Goal: Transaction & Acquisition: Purchase product/service

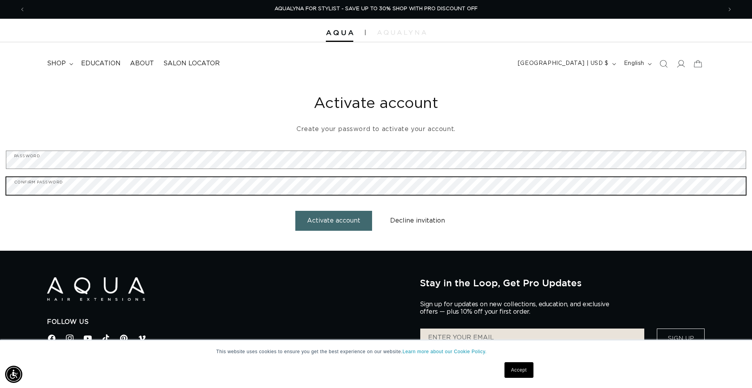
scroll to position [4, 0]
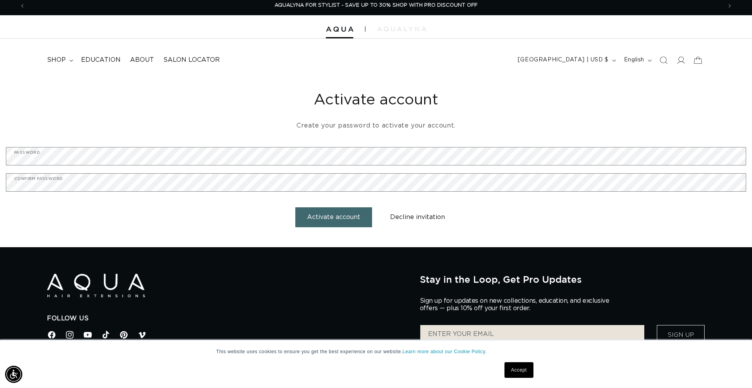
click at [338, 220] on button "Activate account" at bounding box center [333, 218] width 77 height 20
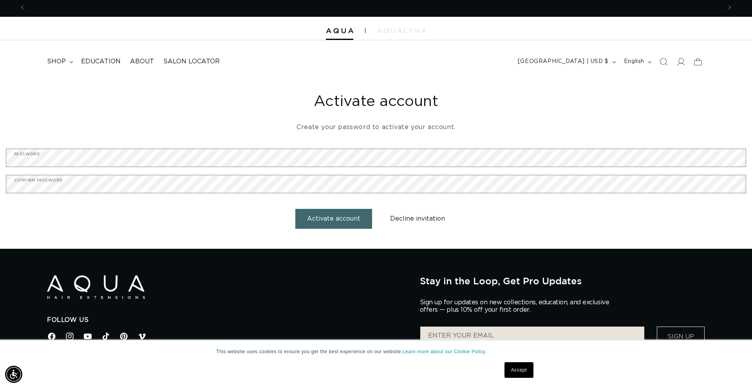
scroll to position [0, 0]
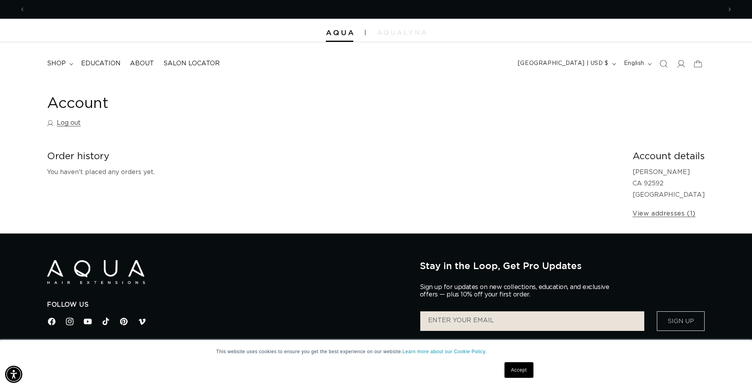
scroll to position [0, 1393]
click at [64, 61] on span "shop" at bounding box center [56, 64] width 19 height 8
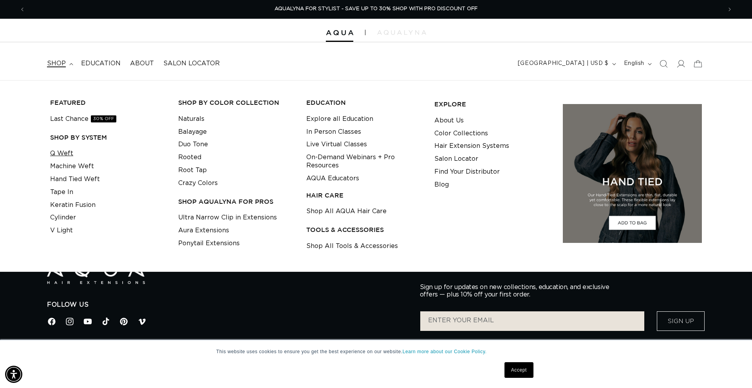
click at [64, 153] on link "Q Weft" at bounding box center [61, 153] width 23 height 13
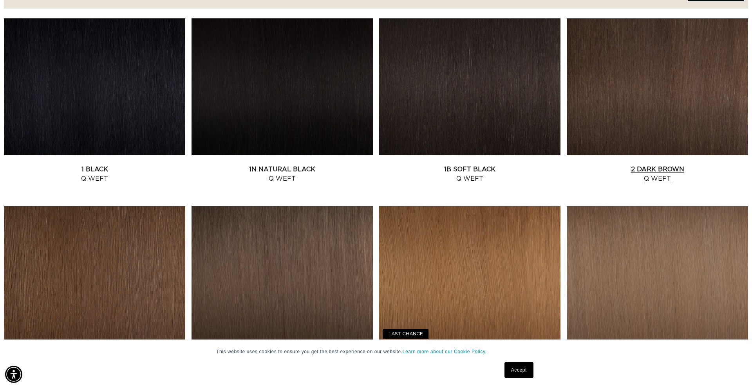
scroll to position [0, 696]
click at [651, 170] on link "2 Dark Brown Q Weft" at bounding box center [657, 174] width 181 height 19
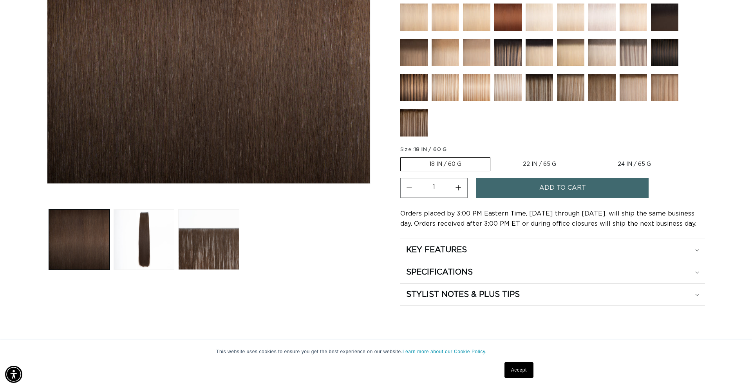
scroll to position [0, 1393]
click at [551, 190] on span "Add to cart" at bounding box center [562, 188] width 47 height 20
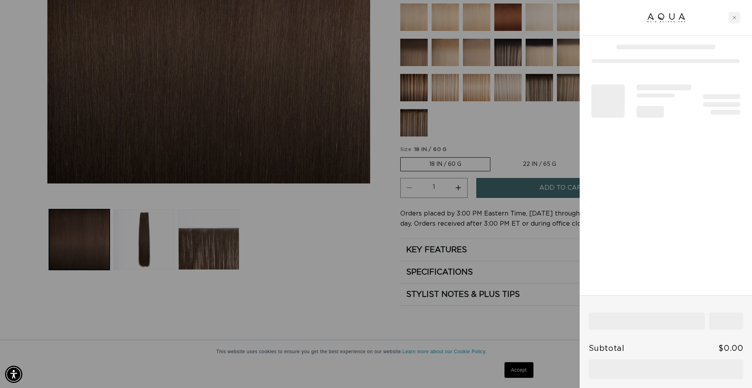
scroll to position [0, 0]
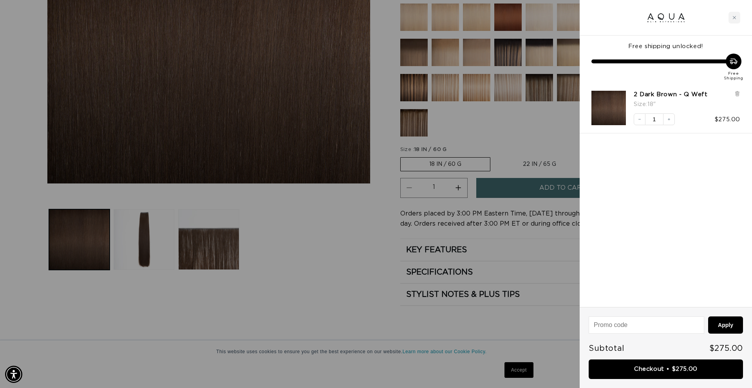
click at [539, 136] on div at bounding box center [376, 194] width 752 height 388
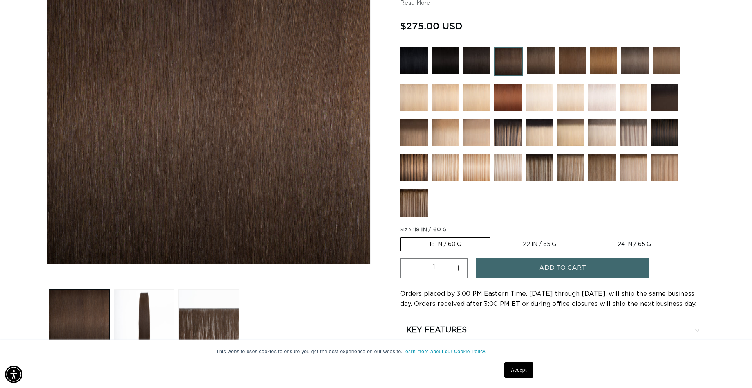
scroll to position [166, 0]
click at [511, 132] on img at bounding box center [507, 132] width 27 height 27
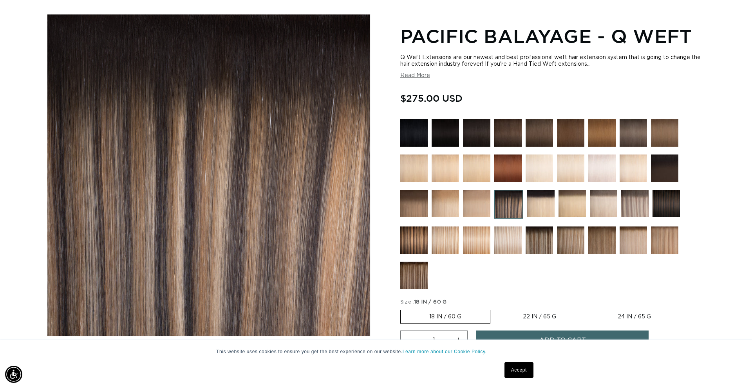
scroll to position [0, 696]
click at [544, 240] on img at bounding box center [539, 240] width 27 height 27
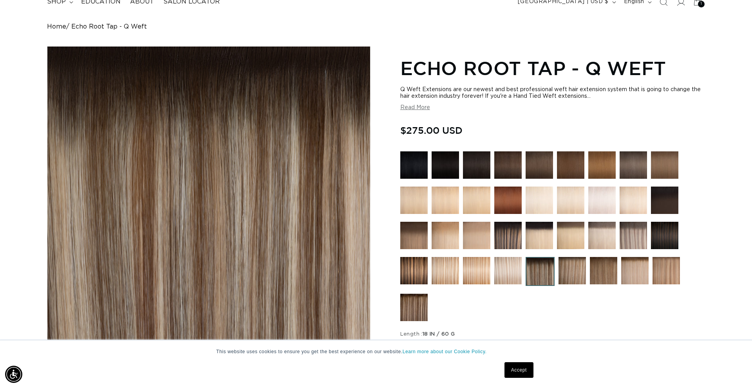
scroll to position [0, 696]
click at [575, 275] on img at bounding box center [571, 270] width 27 height 27
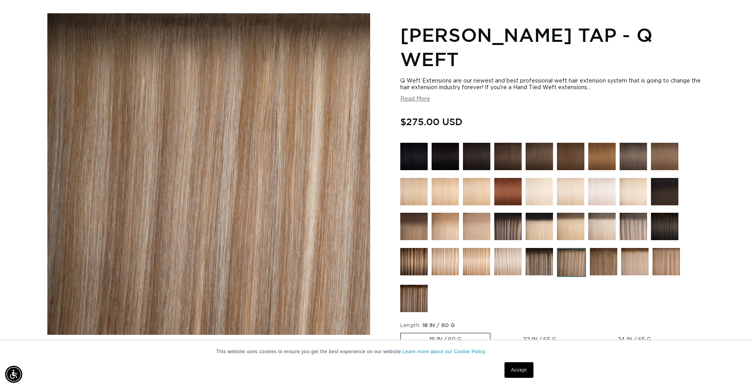
scroll to position [0, 1393]
click at [570, 266] on img at bounding box center [571, 262] width 29 height 29
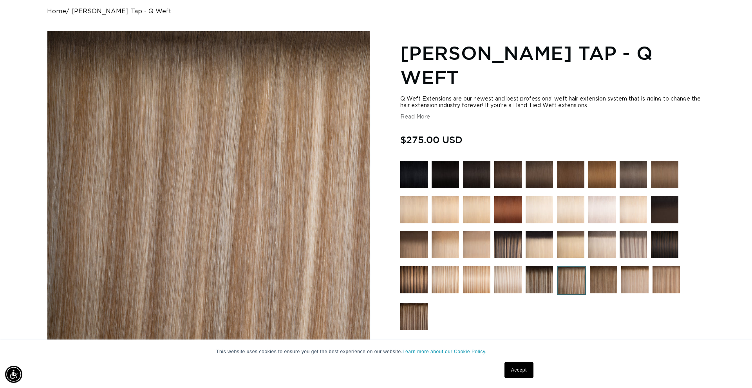
scroll to position [0, 696]
click at [412, 316] on img at bounding box center [413, 316] width 27 height 27
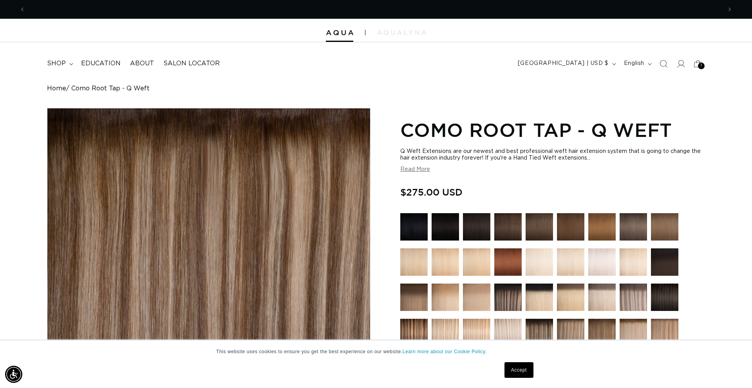
click at [418, 170] on button "Read More" at bounding box center [415, 169] width 30 height 7
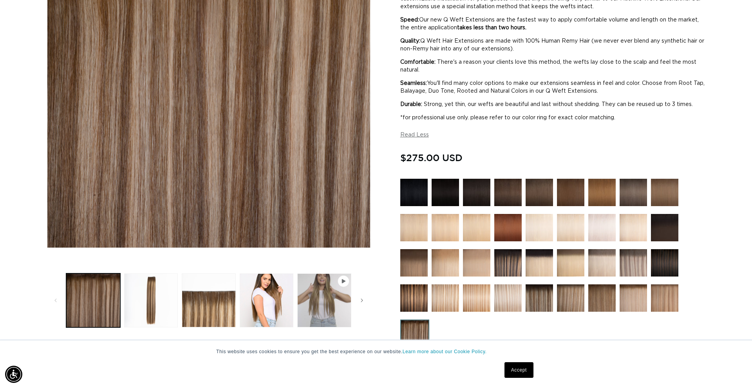
click at [512, 267] on img at bounding box center [507, 262] width 27 height 27
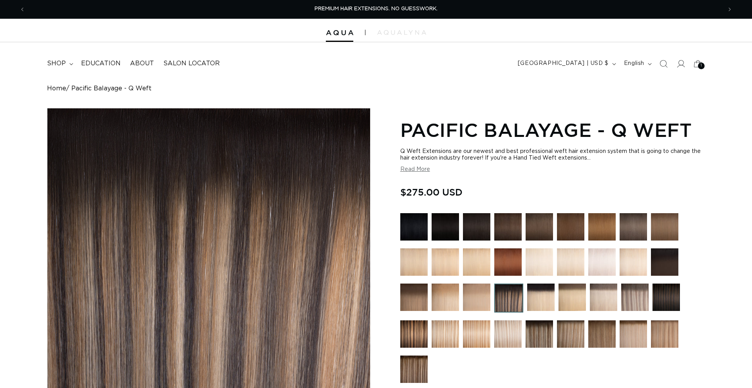
click at [425, 171] on button "Read More" at bounding box center [415, 169] width 30 height 7
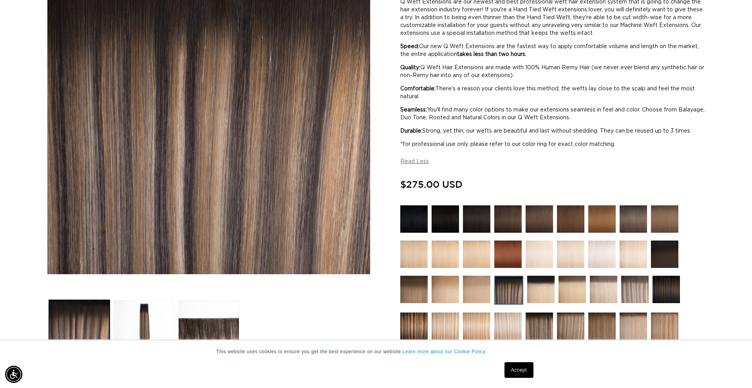
click at [534, 327] on img at bounding box center [539, 326] width 27 height 27
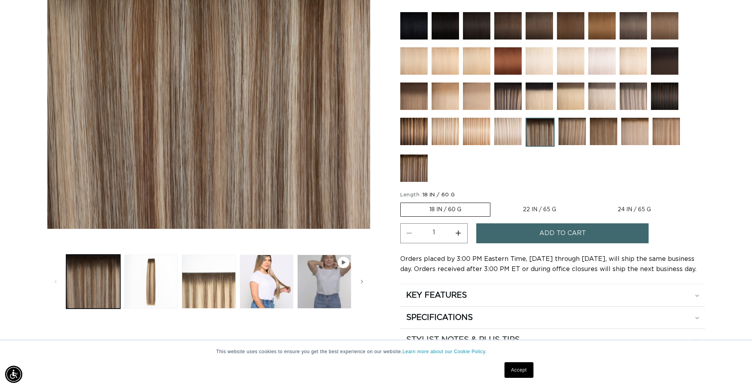
scroll to position [212, 0]
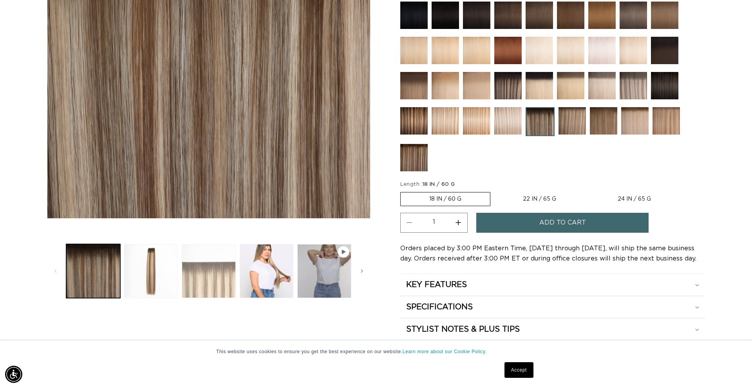
click at [220, 278] on button "Load image 3 in gallery view" at bounding box center [209, 271] width 54 height 54
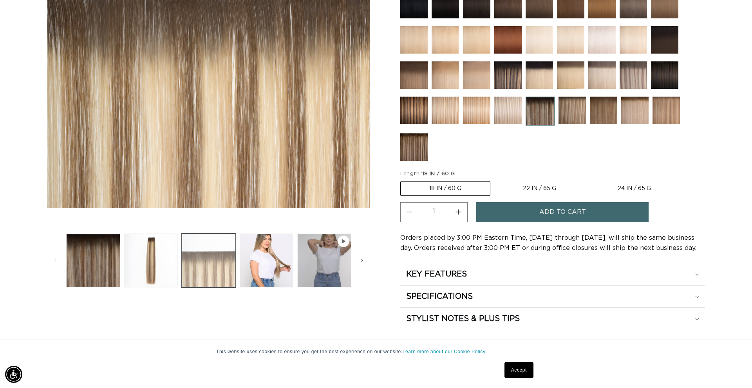
scroll to position [224, 0]
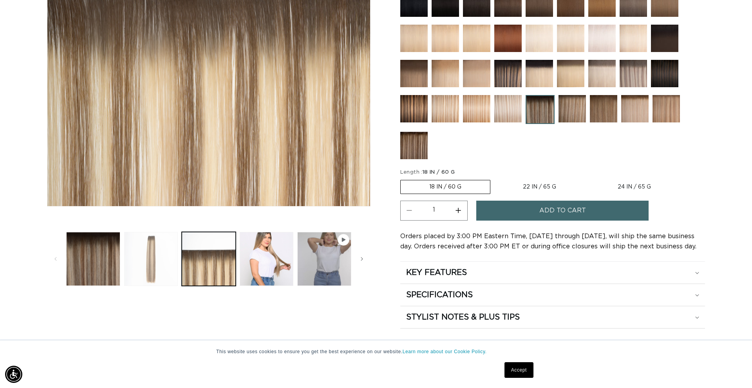
click at [161, 267] on button "Load image 2 in gallery view" at bounding box center [151, 259] width 54 height 54
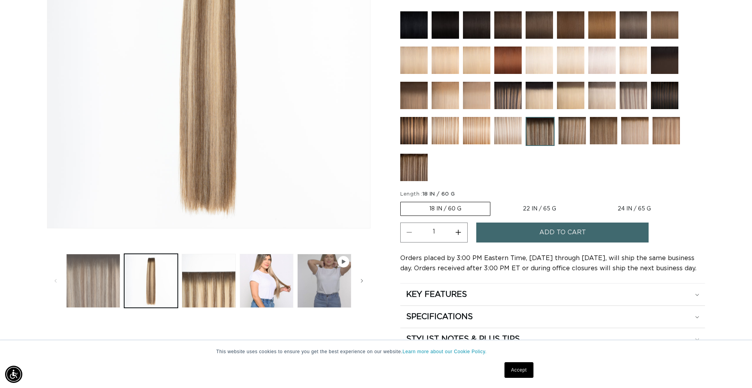
scroll to position [0, 1393]
click at [98, 278] on button "Load image 1 in gallery view" at bounding box center [93, 281] width 54 height 54
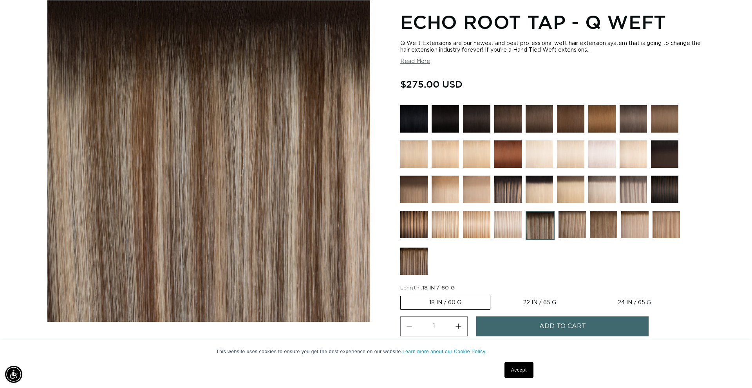
scroll to position [0, 0]
click at [572, 224] on img at bounding box center [571, 224] width 27 height 27
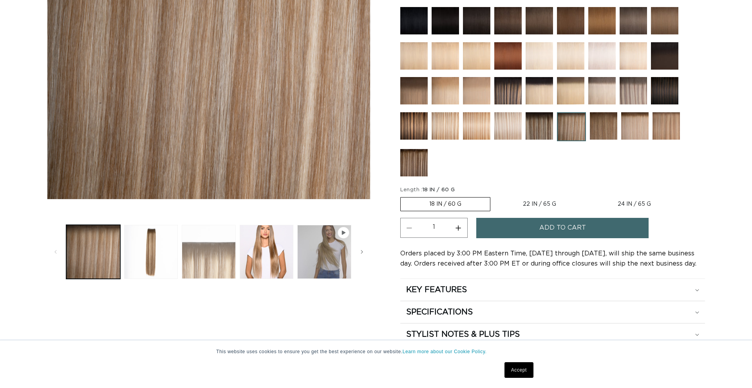
click at [206, 251] on button "Load image 3 in gallery view" at bounding box center [209, 252] width 54 height 54
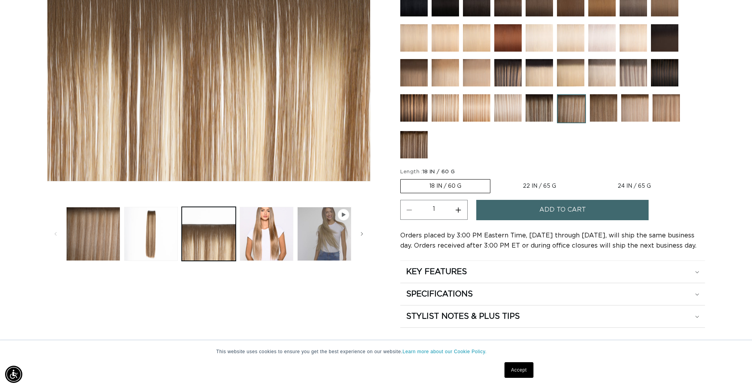
scroll to position [248, 0]
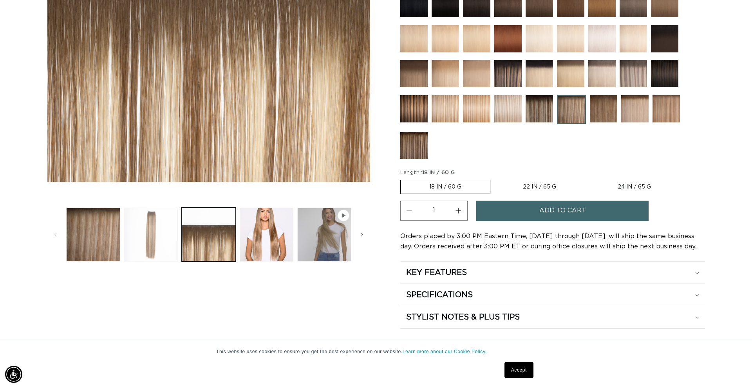
click at [150, 240] on button "Load image 2 in gallery view" at bounding box center [151, 235] width 54 height 54
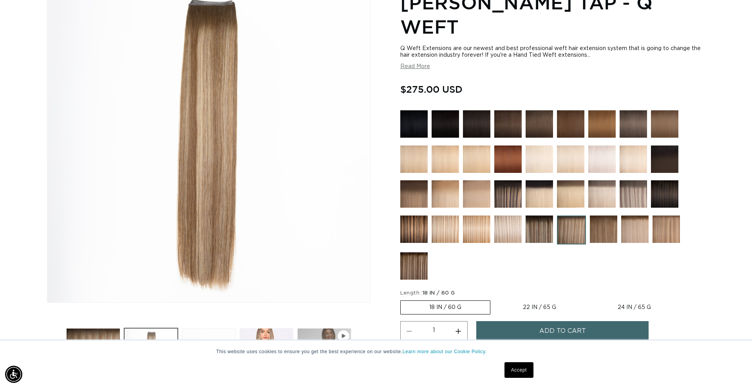
scroll to position [108, 0]
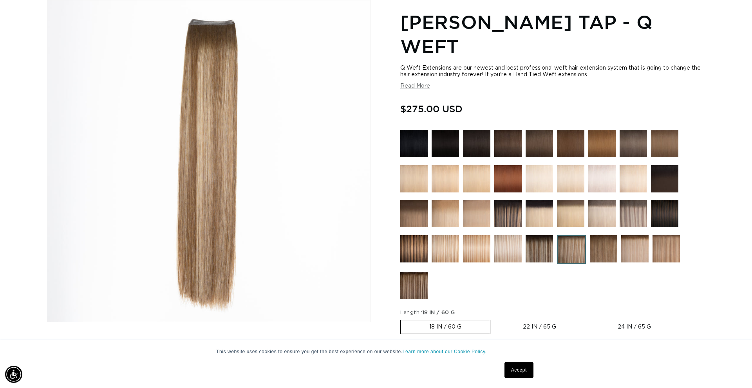
click at [511, 220] on img at bounding box center [507, 213] width 27 height 27
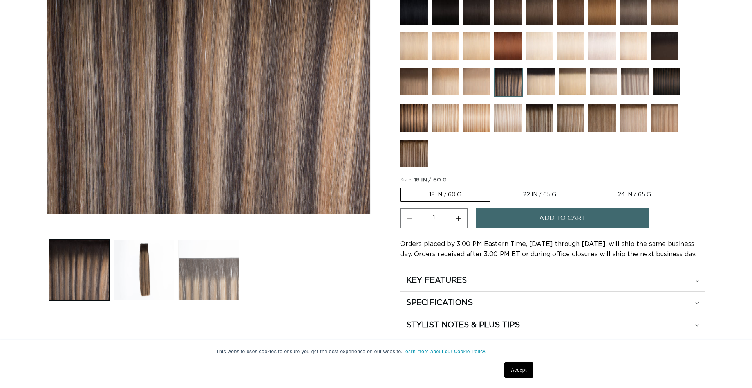
click at [194, 294] on button "Load image 3 in gallery view" at bounding box center [208, 270] width 61 height 61
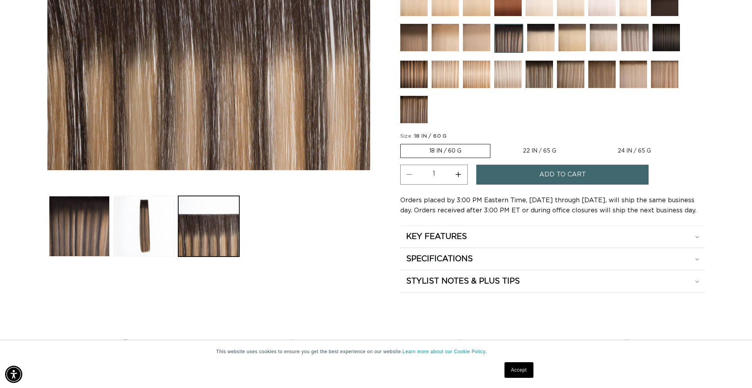
scroll to position [268, 0]
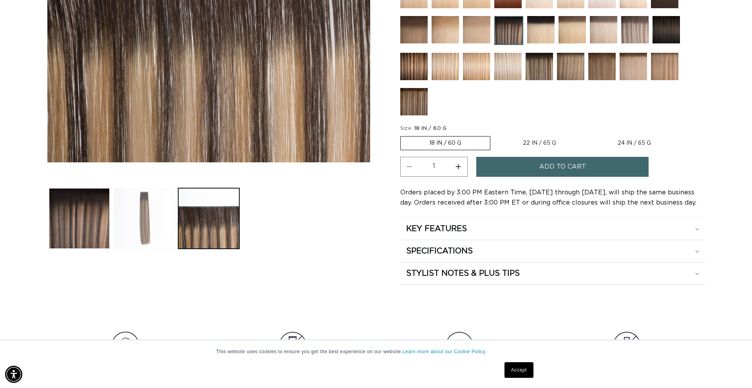
click at [144, 229] on button "Load image 2 in gallery view" at bounding box center [144, 218] width 61 height 61
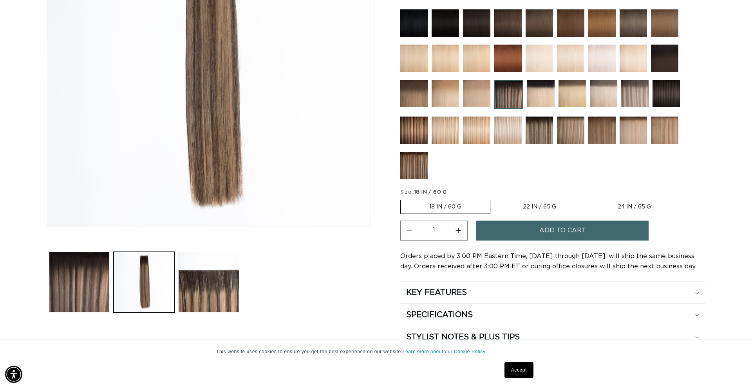
scroll to position [207, 0]
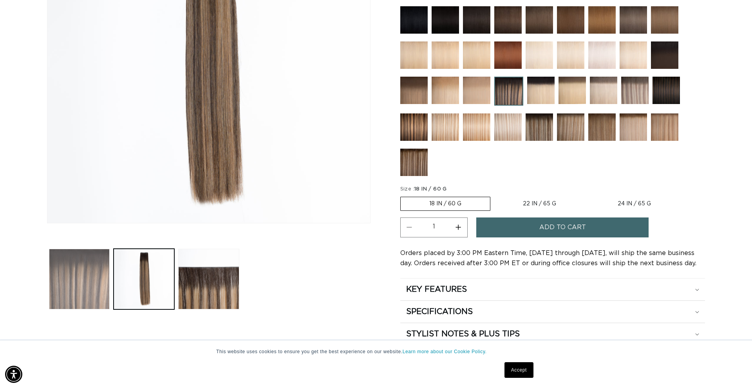
click at [72, 278] on button "Load image 1 in gallery view" at bounding box center [79, 279] width 61 height 61
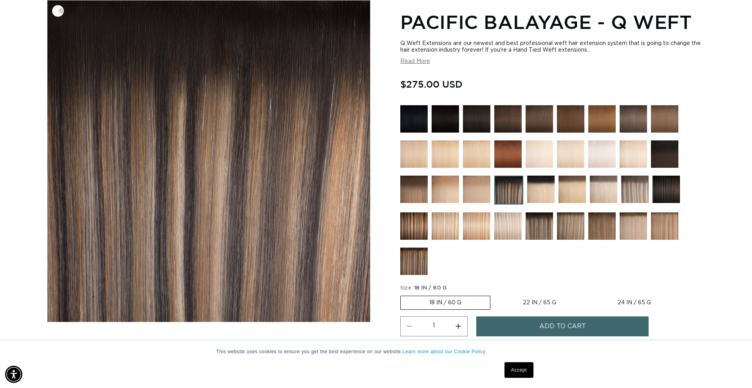
scroll to position [0, 696]
click at [420, 61] on button "Read More" at bounding box center [415, 61] width 30 height 7
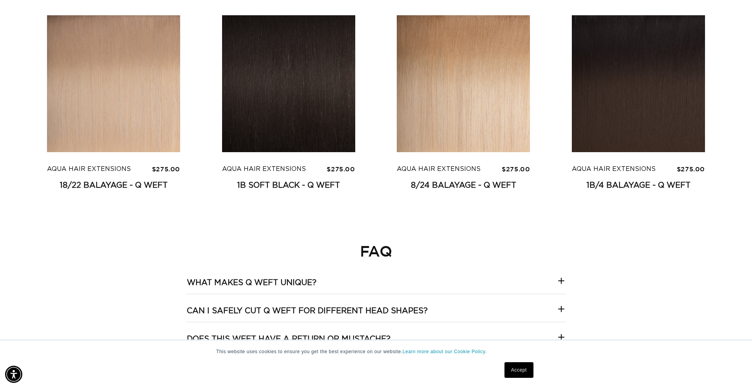
scroll to position [0, 0]
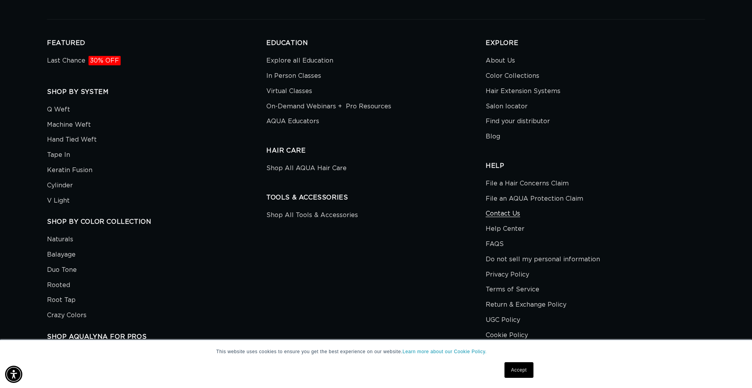
click at [511, 217] on link "Contact Us" at bounding box center [503, 213] width 34 height 15
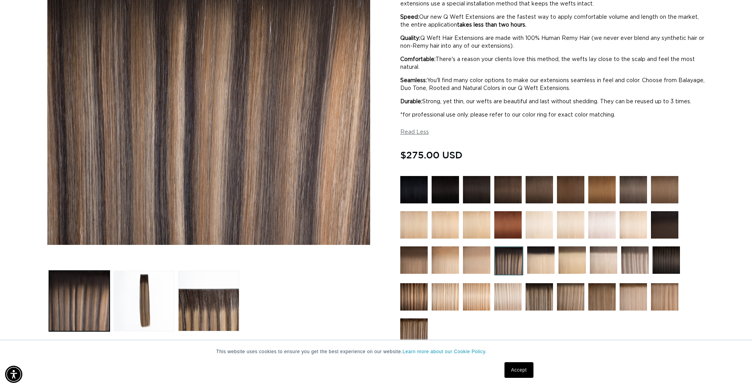
scroll to position [0, 1393]
click at [540, 195] on img at bounding box center [539, 189] width 27 height 27
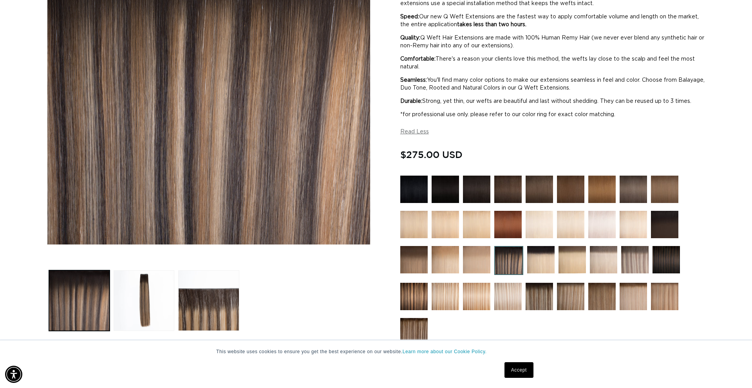
scroll to position [186, 0]
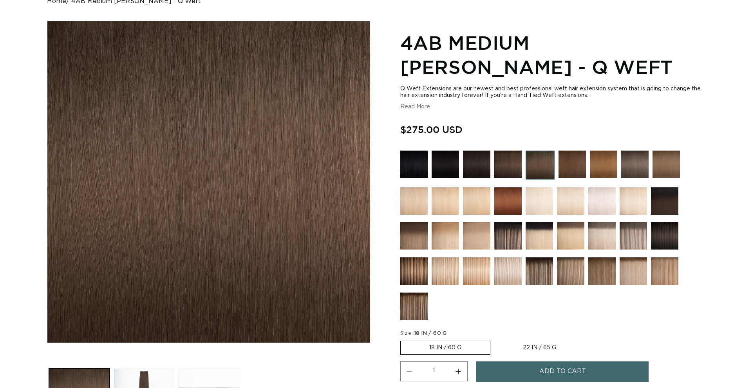
scroll to position [87, 0]
click at [510, 165] on img at bounding box center [507, 164] width 27 height 27
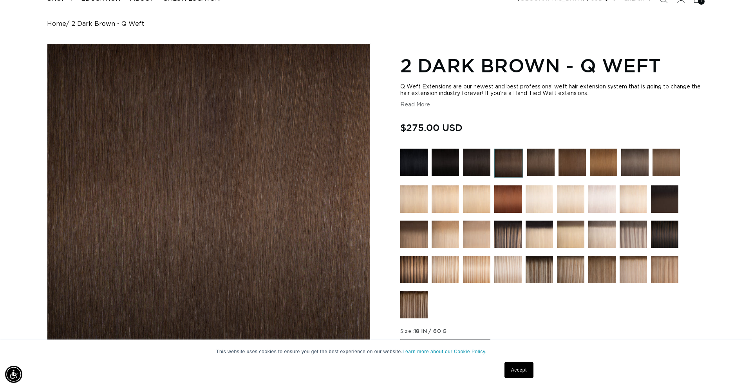
scroll to position [0, 696]
click at [544, 273] on img at bounding box center [539, 269] width 27 height 27
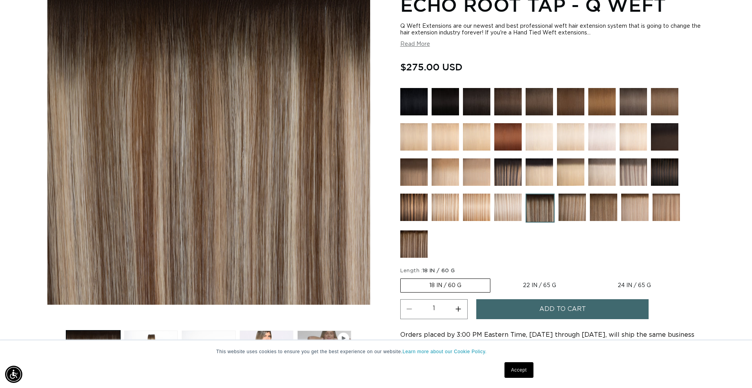
scroll to position [125, 0]
click at [511, 173] on img at bounding box center [507, 172] width 27 height 27
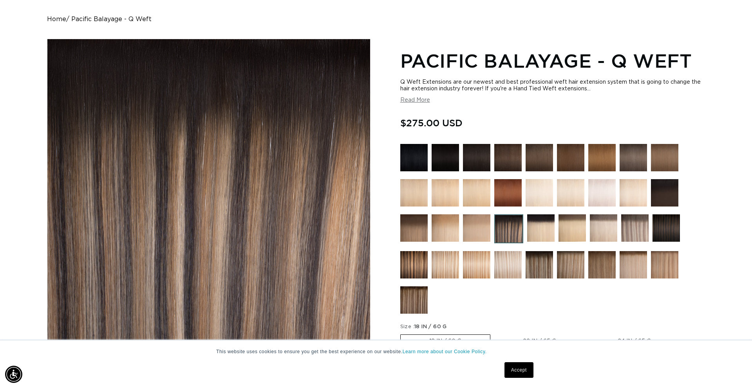
click at [541, 268] on img at bounding box center [539, 264] width 27 height 27
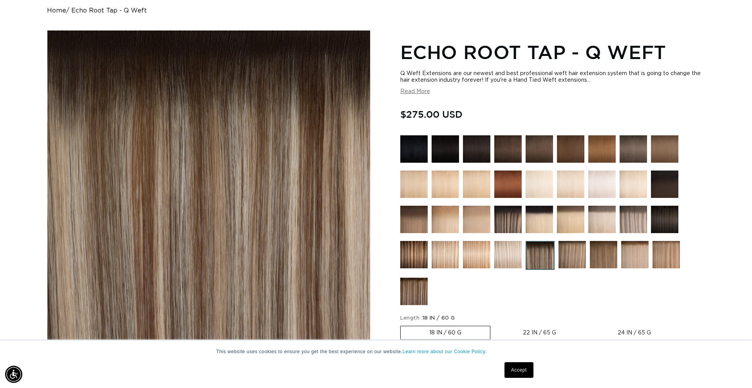
scroll to position [0, 696]
click at [511, 224] on img at bounding box center [507, 219] width 27 height 27
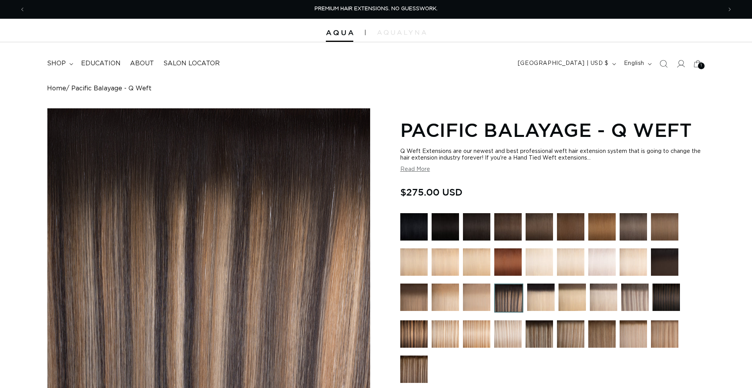
click at [408, 168] on button "Read More" at bounding box center [415, 169] width 30 height 7
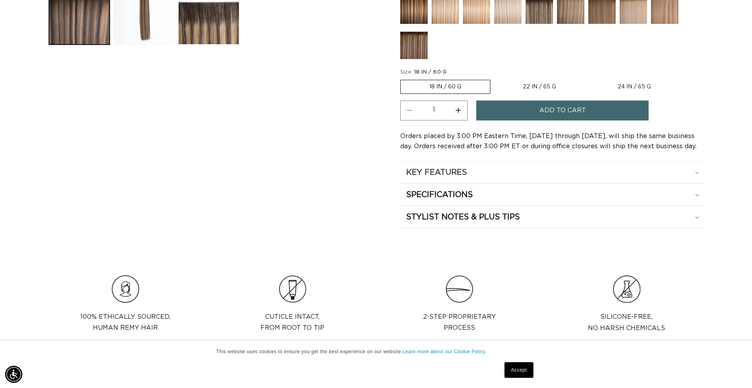
scroll to position [0, 1393]
click at [692, 172] on div "KEY FEATURES" at bounding box center [552, 173] width 293 height 10
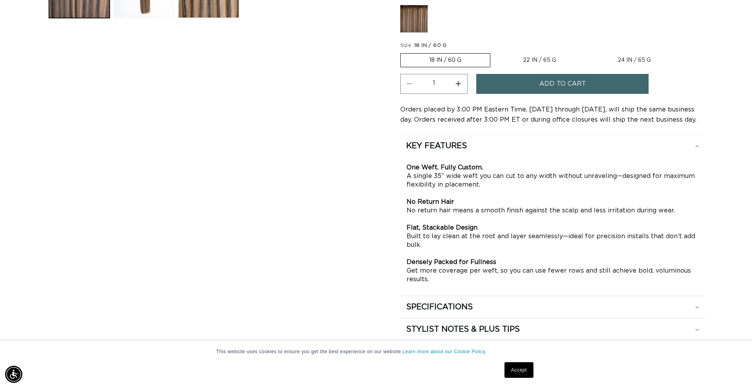
scroll to position [0, 696]
click at [579, 304] on div "SPECIFICATIONS" at bounding box center [552, 307] width 293 height 10
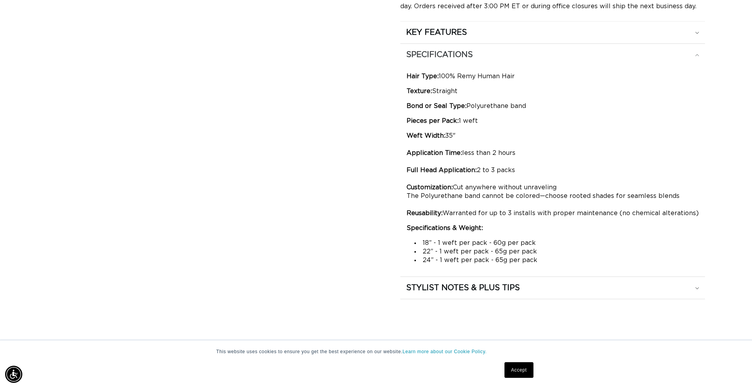
scroll to position [0, 0]
click at [566, 290] on div "STYLIST NOTES & PLUS TIPS" at bounding box center [552, 288] width 293 height 10
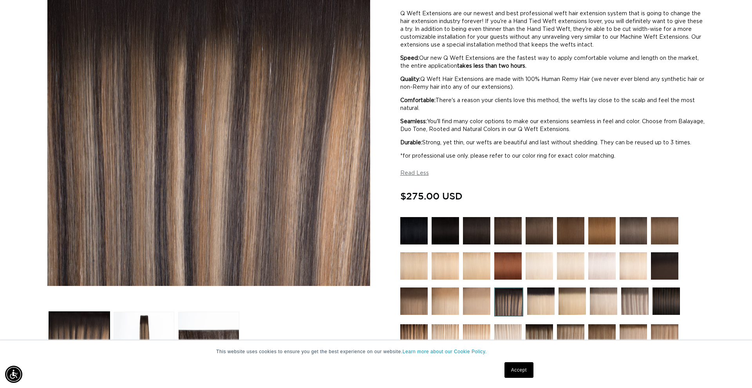
scroll to position [0, 1393]
click at [540, 329] on img at bounding box center [539, 338] width 27 height 27
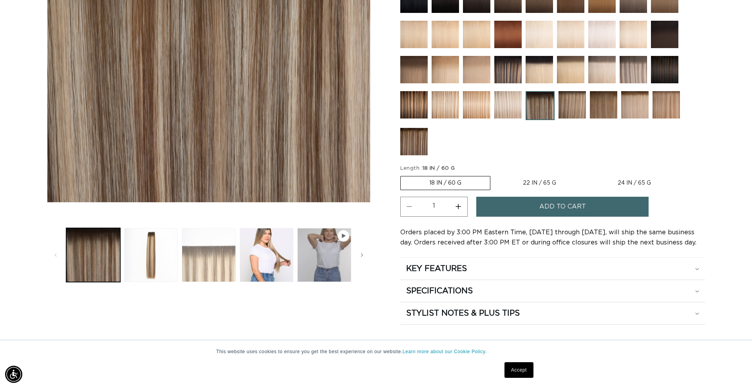
scroll to position [0, 696]
click at [217, 258] on button "Load image 3 in gallery view" at bounding box center [209, 255] width 54 height 54
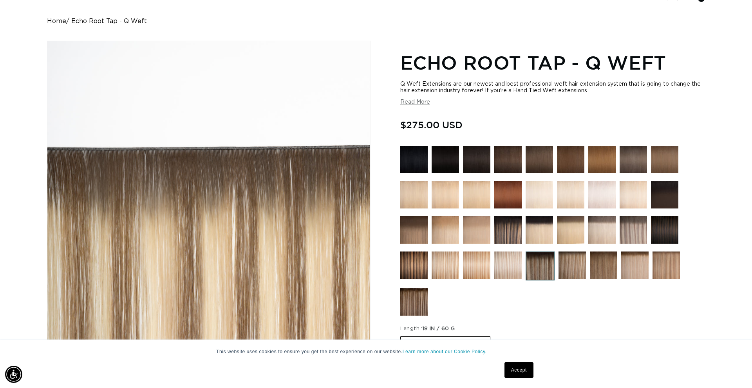
scroll to position [0, 1393]
click at [426, 103] on button "Read More" at bounding box center [415, 102] width 30 height 7
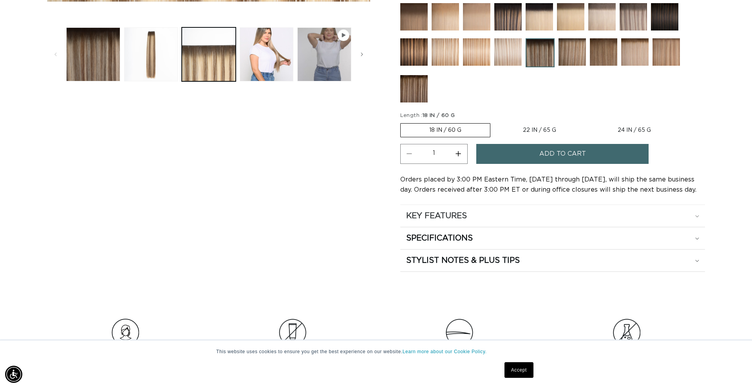
click at [693, 215] on div "KEY FEATURES" at bounding box center [552, 216] width 293 height 10
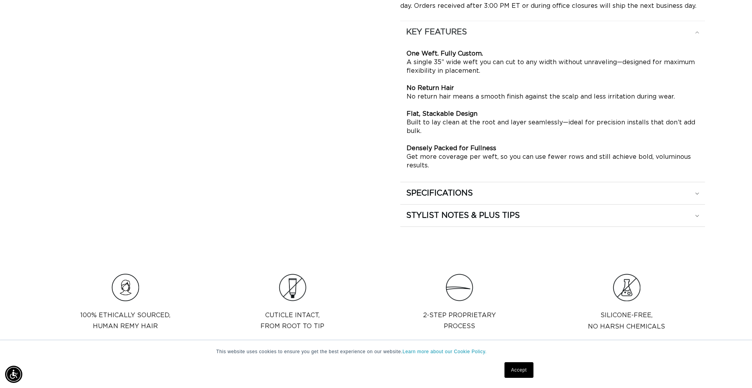
scroll to position [613, 0]
click at [690, 191] on div "SPECIFICATIONS" at bounding box center [552, 193] width 293 height 10
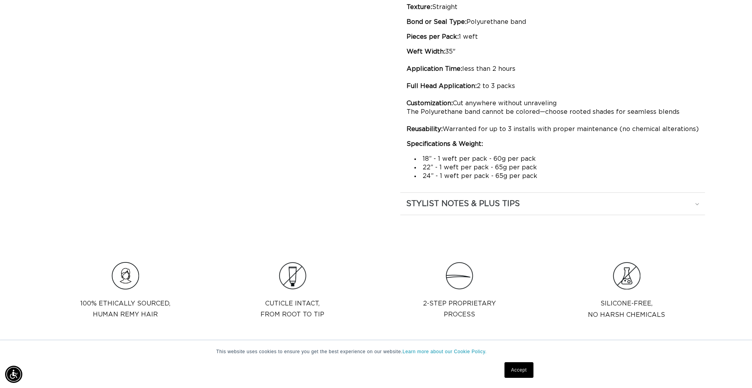
scroll to position [708, 0]
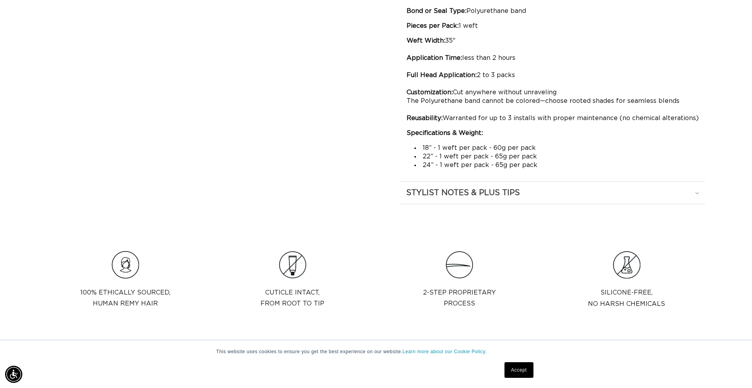
click at [681, 192] on div "STYLIST NOTES & PLUS TIPS" at bounding box center [552, 193] width 293 height 10
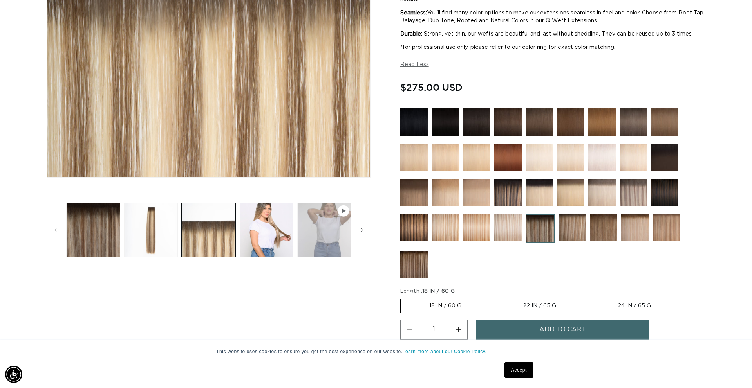
scroll to position [0, 1393]
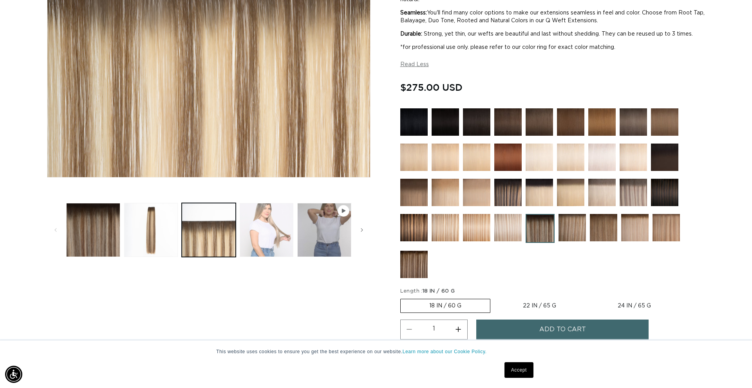
click at [258, 230] on button "Load image 4 in gallery view" at bounding box center [267, 230] width 54 height 54
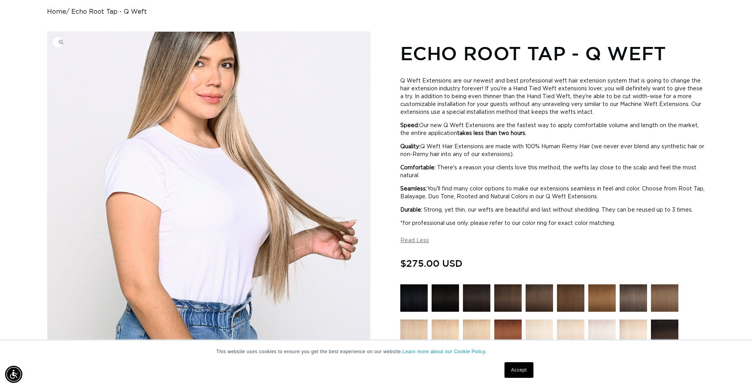
scroll to position [0, 0]
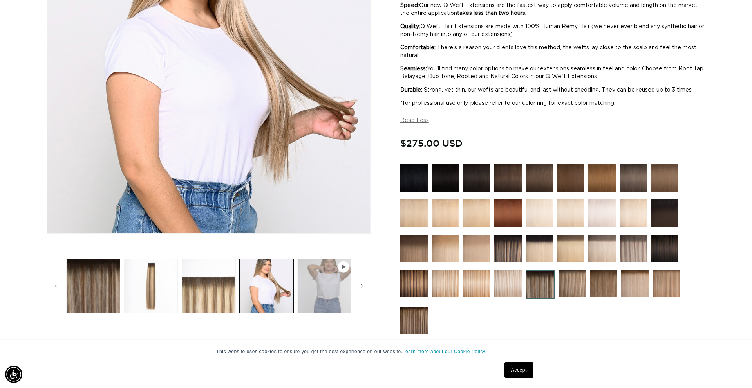
click at [334, 284] on button "Play video 1 in gallery view" at bounding box center [324, 286] width 54 height 54
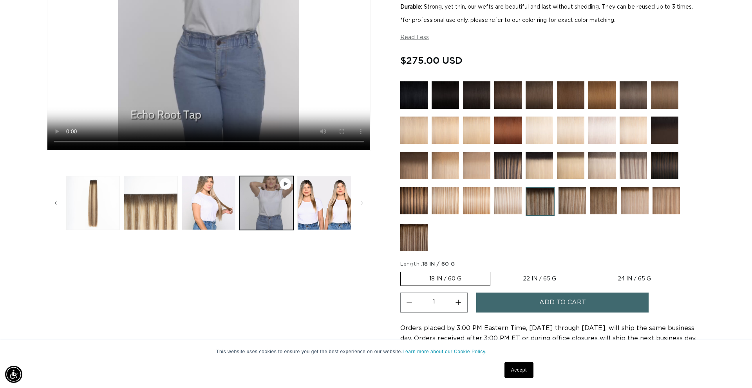
click at [552, 305] on span "Add to cart" at bounding box center [562, 303] width 47 height 20
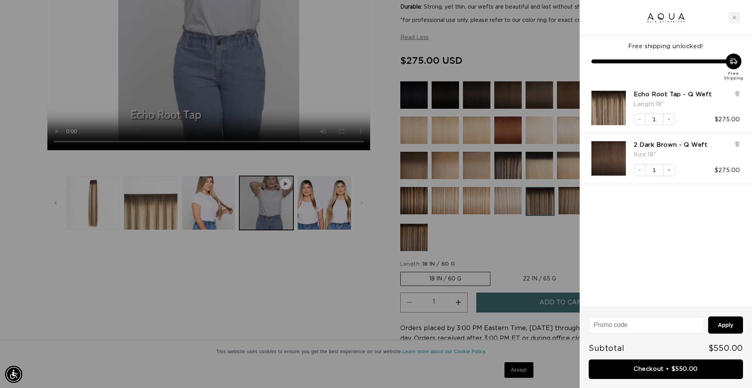
scroll to position [0, 1393]
click at [739, 144] on icon at bounding box center [736, 145] width 3 height 4
click at [567, 253] on div at bounding box center [376, 194] width 752 height 388
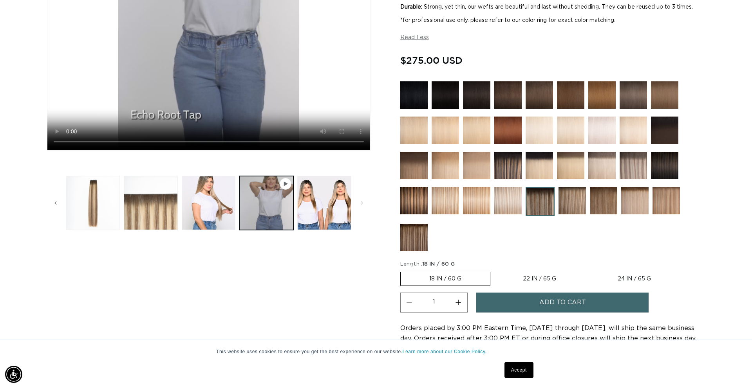
click at [569, 98] on img at bounding box center [570, 94] width 27 height 27
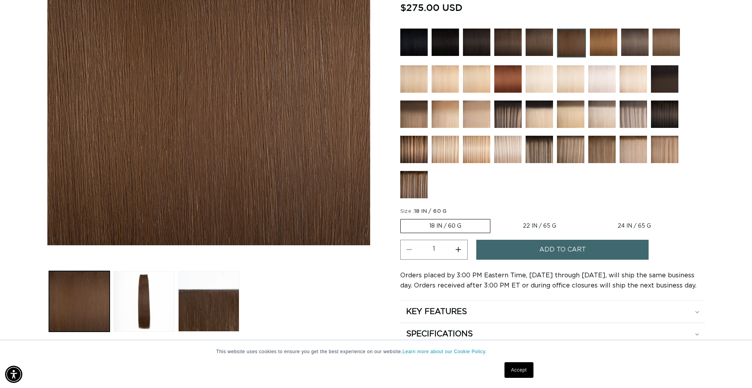
scroll to position [183, 0]
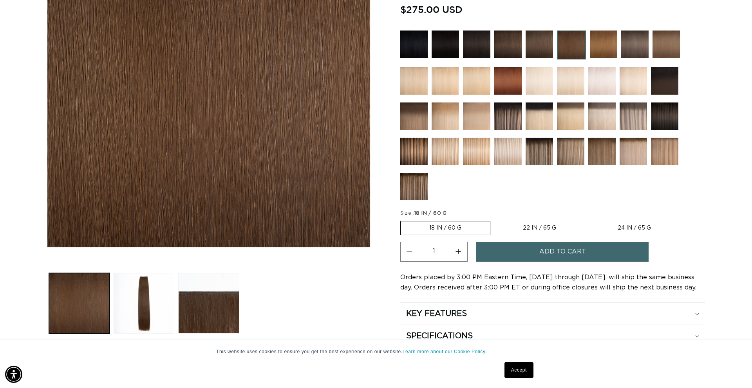
click at [563, 255] on span "Add to cart" at bounding box center [562, 252] width 47 height 20
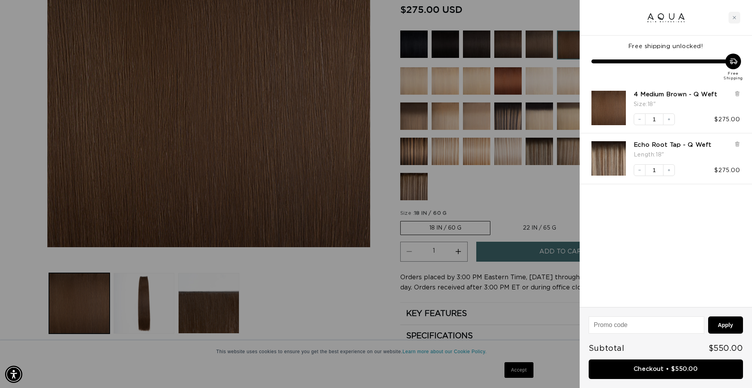
scroll to position [0, 0]
click at [611, 163] on img "Echo Root Tap - Q Weft - 18&quot;" at bounding box center [608, 158] width 34 height 34
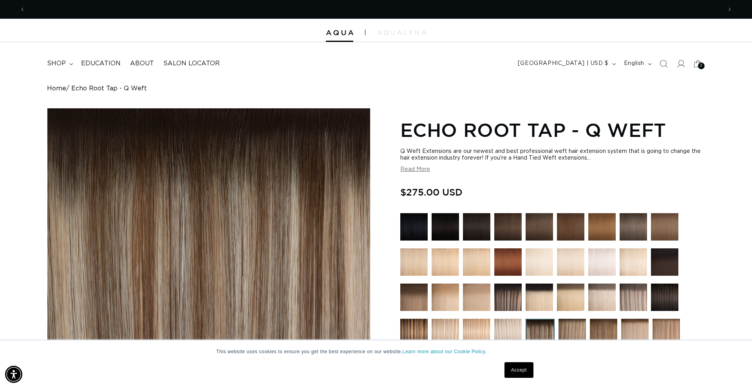
scroll to position [0, 696]
click at [697, 65] on icon at bounding box center [697, 63] width 18 height 18
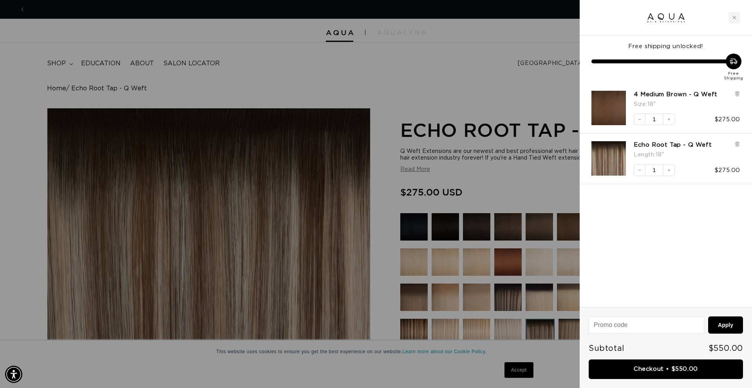
scroll to position [0, 1393]
click at [676, 368] on link "Checkout • $550.00" at bounding box center [666, 370] width 154 height 20
